Goal: Find specific page/section: Find specific page/section

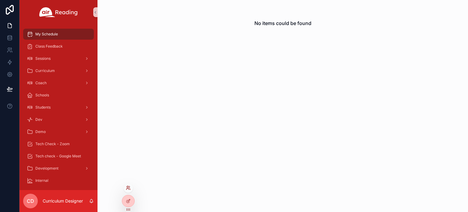
click at [127, 186] on icon at bounding box center [128, 187] width 2 height 2
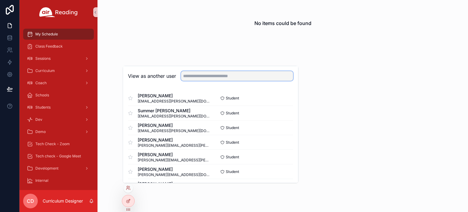
click at [222, 76] on input "text" at bounding box center [237, 76] width 112 height 10
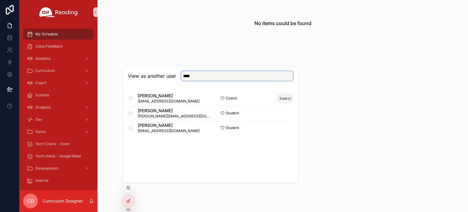
type input "****"
click at [285, 97] on button "Select" at bounding box center [285, 97] width 16 height 9
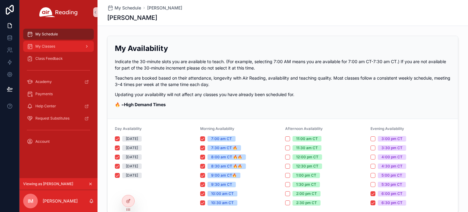
click at [58, 48] on div "My Classes" at bounding box center [58, 46] width 63 height 10
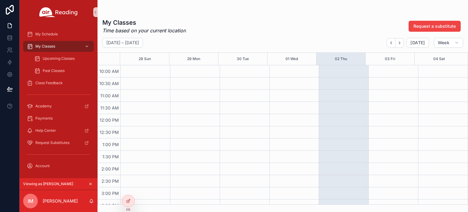
scroll to position [183, 0]
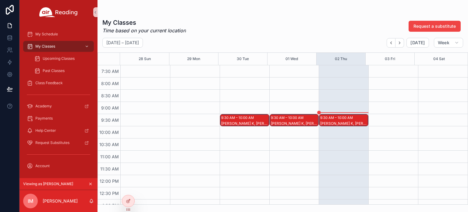
click at [328, 120] on div "9:30 AM – 10:00 AM" at bounding box center [337, 118] width 34 height 6
